Goal: Task Accomplishment & Management: Use online tool/utility

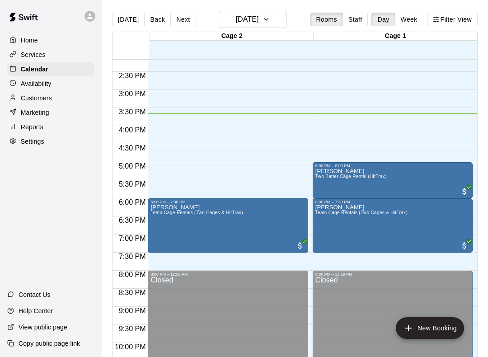
scroll to position [512, 0]
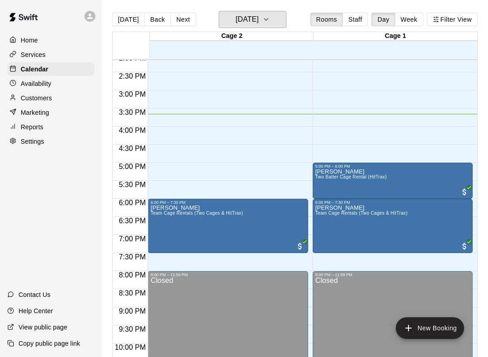
click at [287, 21] on button "[DATE]" at bounding box center [253, 19] width 68 height 17
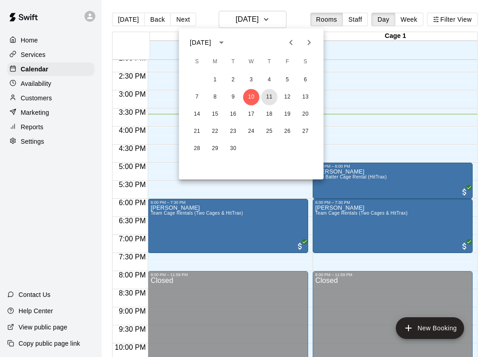
click at [273, 97] on button "11" at bounding box center [269, 97] width 16 height 16
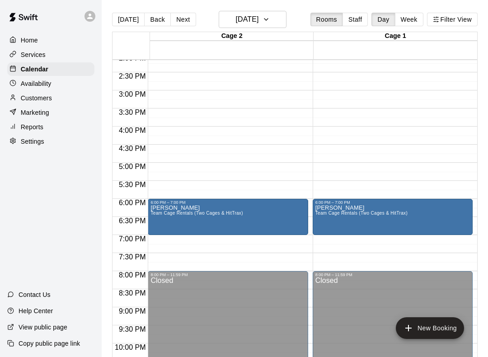
click at [486, 181] on main "[DATE] Back [DATE][DATE] Rooms Staff Day Week Filter View Cage 2 11 Thu Cage 1 …" at bounding box center [295, 185] width 386 height 371
click at [125, 17] on button "[DATE]" at bounding box center [128, 20] width 33 height 14
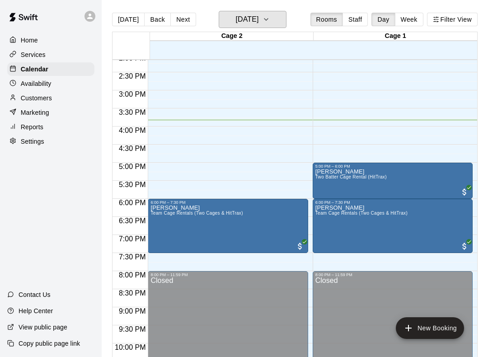
click at [258, 21] on h6 "[DATE]" at bounding box center [246, 19] width 23 height 13
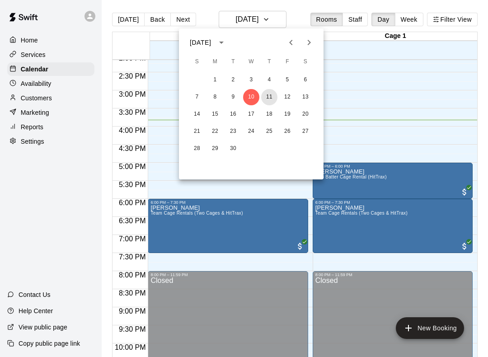
click at [267, 99] on button "11" at bounding box center [269, 97] width 16 height 16
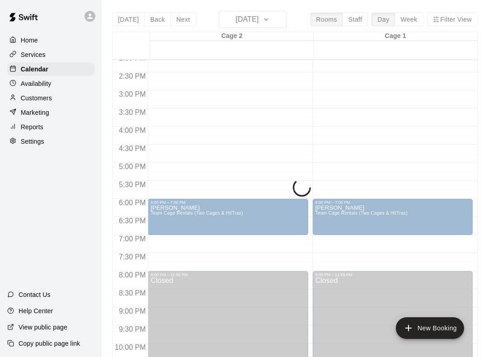
click at [281, 19] on div "[DATE] Back [DATE][DATE] Rooms Staff Day Week Filter View Cage 2 11 Thu Cage 1 …" at bounding box center [295, 189] width 366 height 357
click at [276, 18] on div "[DATE] Back [DATE][DATE] Rooms Staff Day Week Filter View Cage 2 11 Thu Cage 1 …" at bounding box center [295, 189] width 366 height 357
click at [49, 58] on div "Services" at bounding box center [50, 55] width 87 height 14
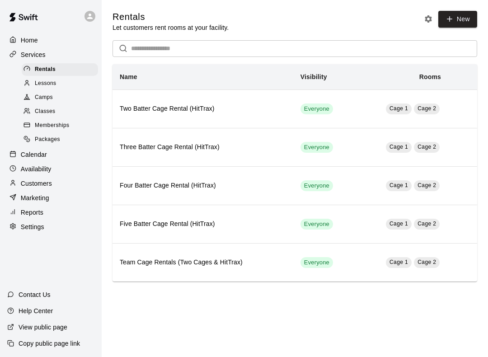
click at [47, 153] on div "Calendar" at bounding box center [50, 155] width 87 height 14
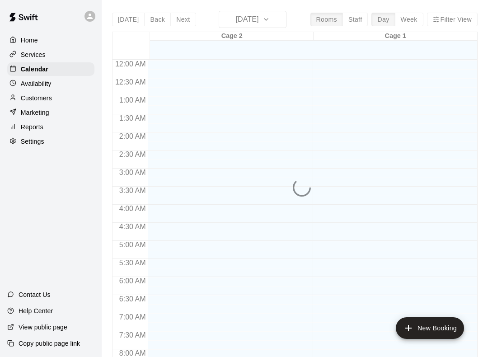
scroll to position [525, 0]
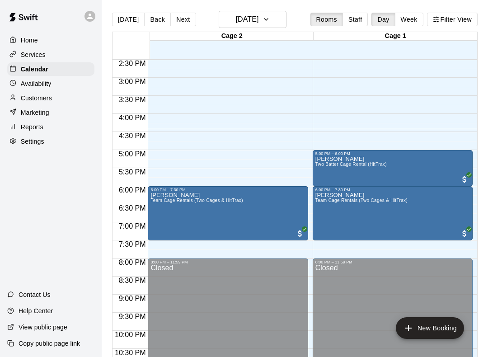
click at [427, 350] on div "Closed" at bounding box center [392, 334] width 155 height 141
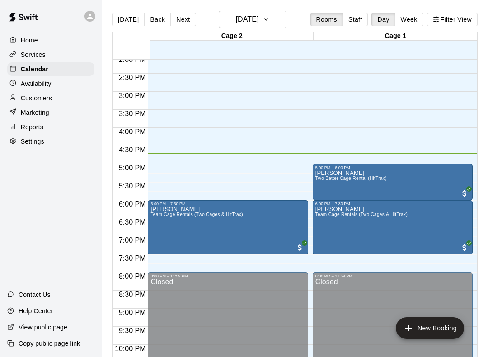
scroll to position [512, 0]
